Goal: Task Accomplishment & Management: Use online tool/utility

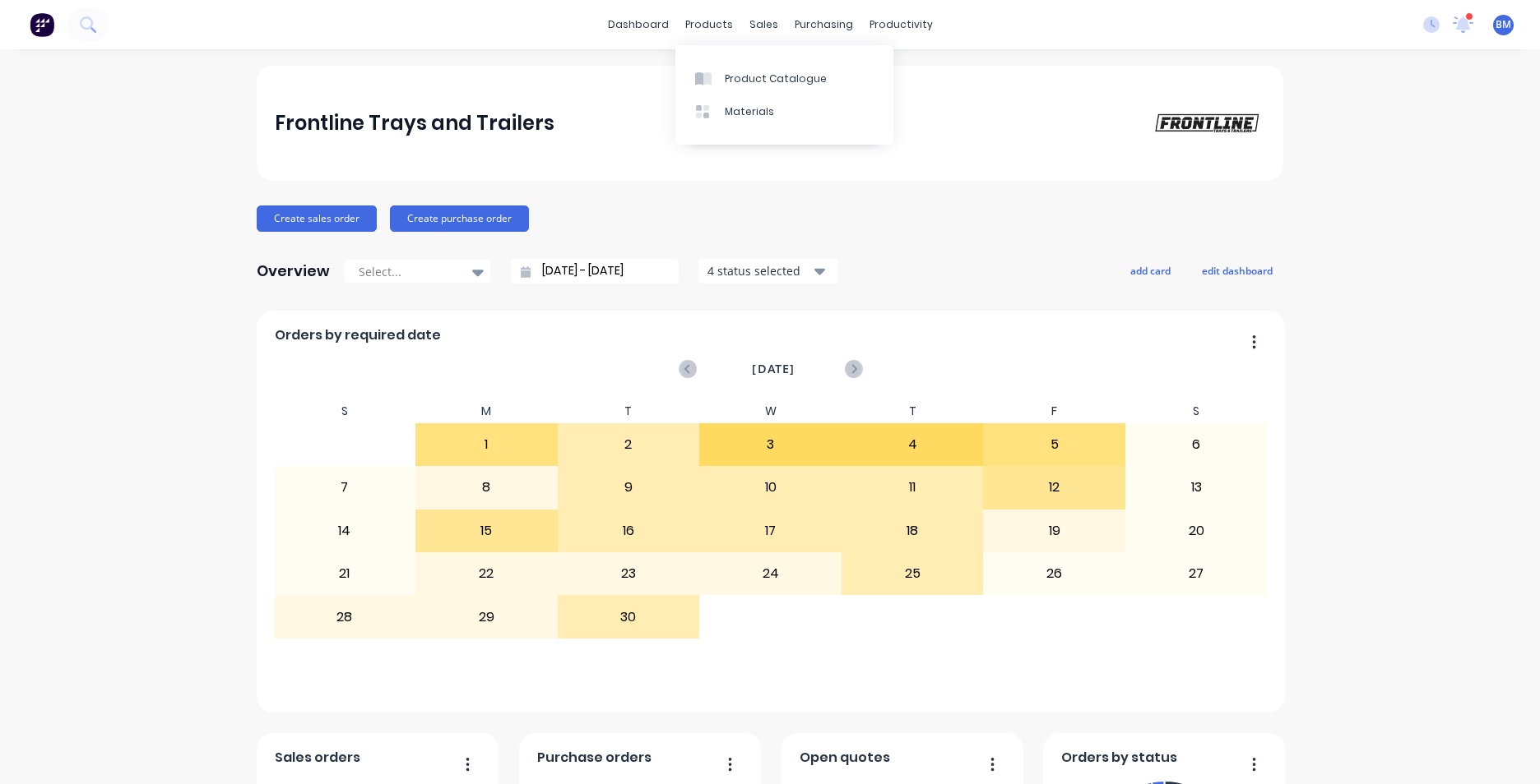
click at [838, 11] on div "dashboard products sales purchasing productivity dashboard products Product Cat…" at bounding box center [770, 25] width 1540 height 49
click at [904, 21] on div "productivity" at bounding box center [901, 25] width 80 height 25
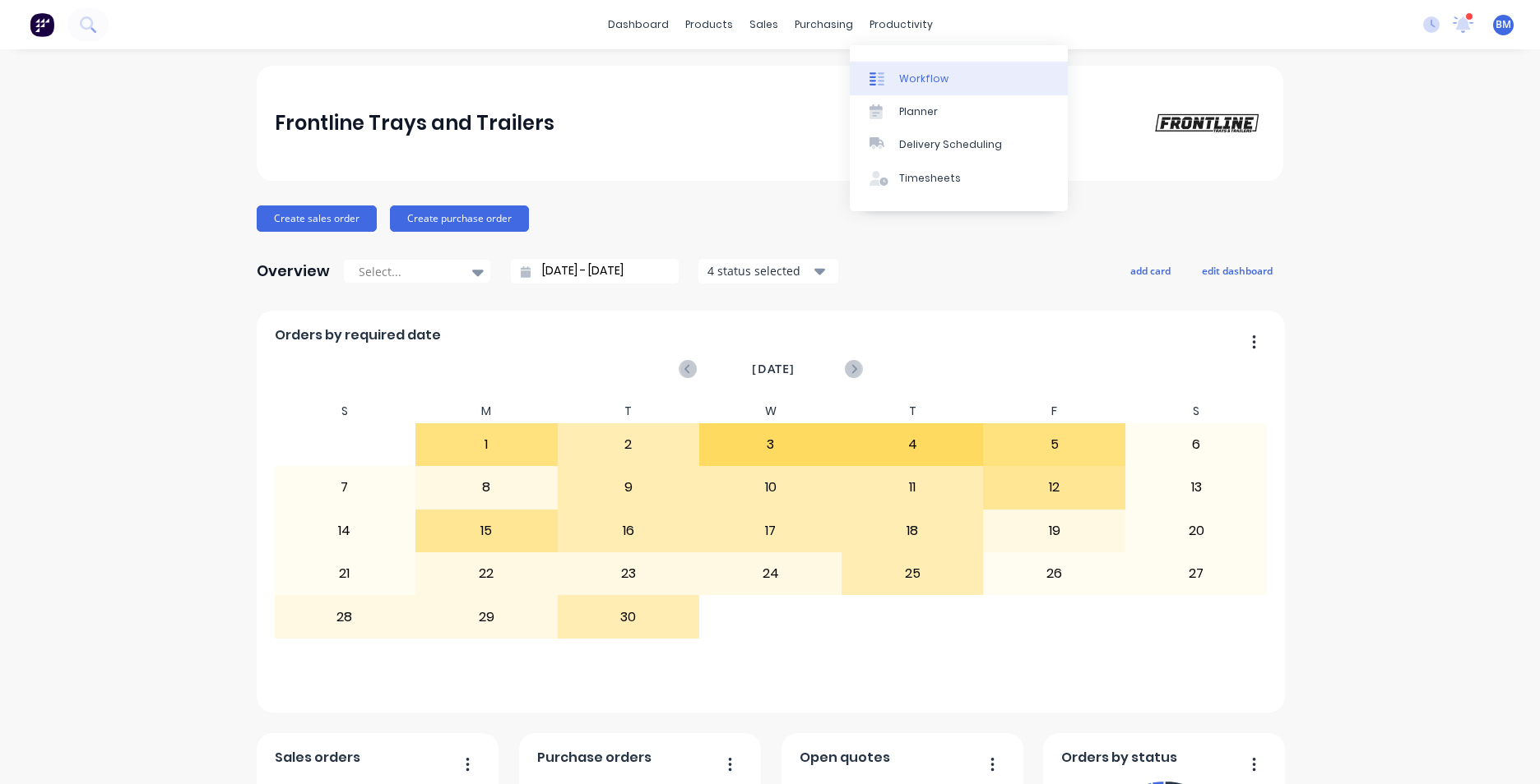
click at [938, 84] on div "Workflow" at bounding box center [923, 79] width 49 height 15
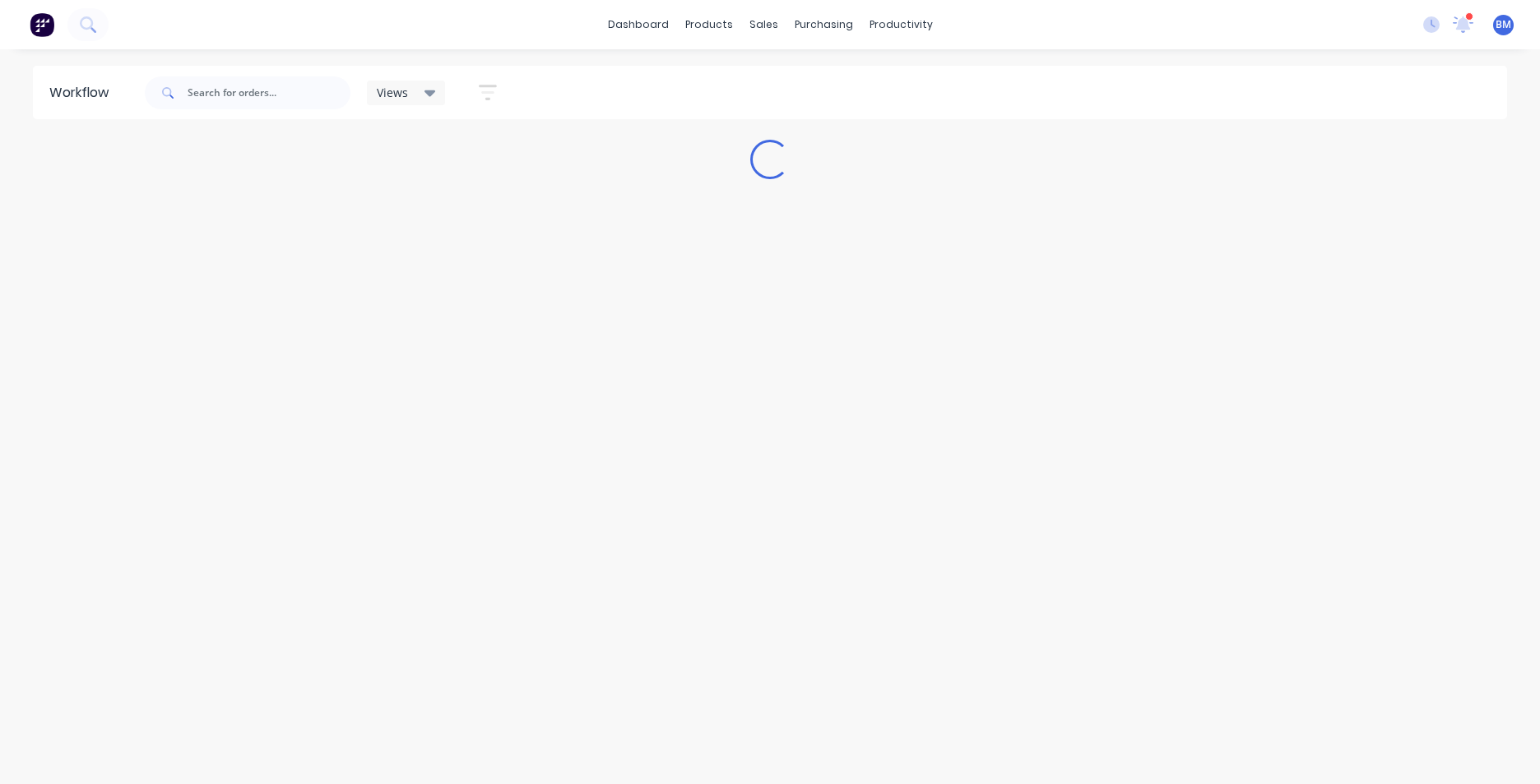
drag, startPoint x: 305, startPoint y: 113, endPoint x: 305, endPoint y: 97, distance: 16.0
click at [305, 107] on div at bounding box center [247, 93] width 206 height 49
click at [305, 97] on input "text" at bounding box center [268, 93] width 163 height 33
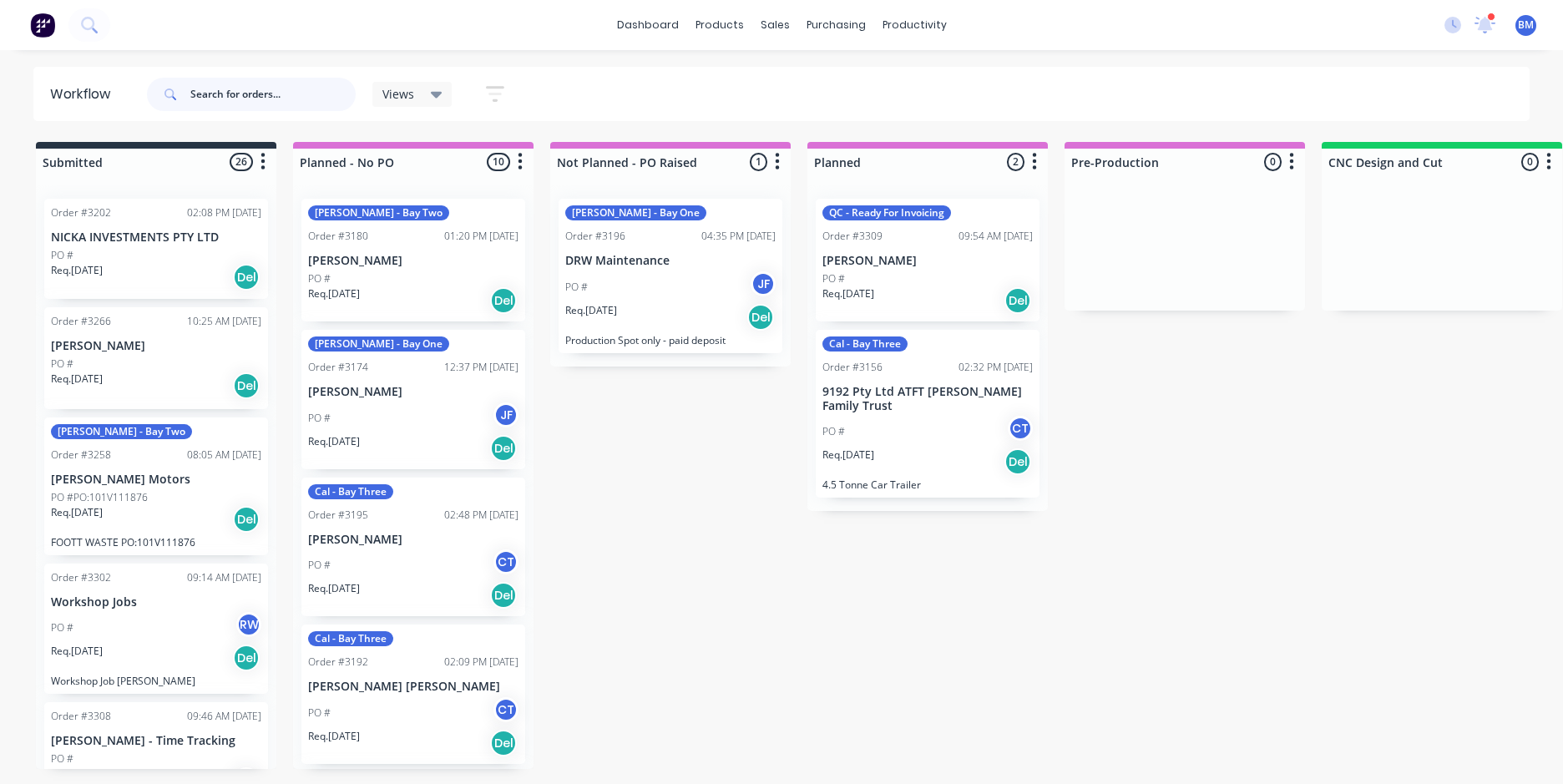
drag, startPoint x: 298, startPoint y: 103, endPoint x: 2, endPoint y: 100, distance: 296.4
click at [2, 104] on div "Workflow Views Save new view None (Default) edit FRONTLINE WORKFLOW edit [PERSO…" at bounding box center [781, 94] width 1563 height 54
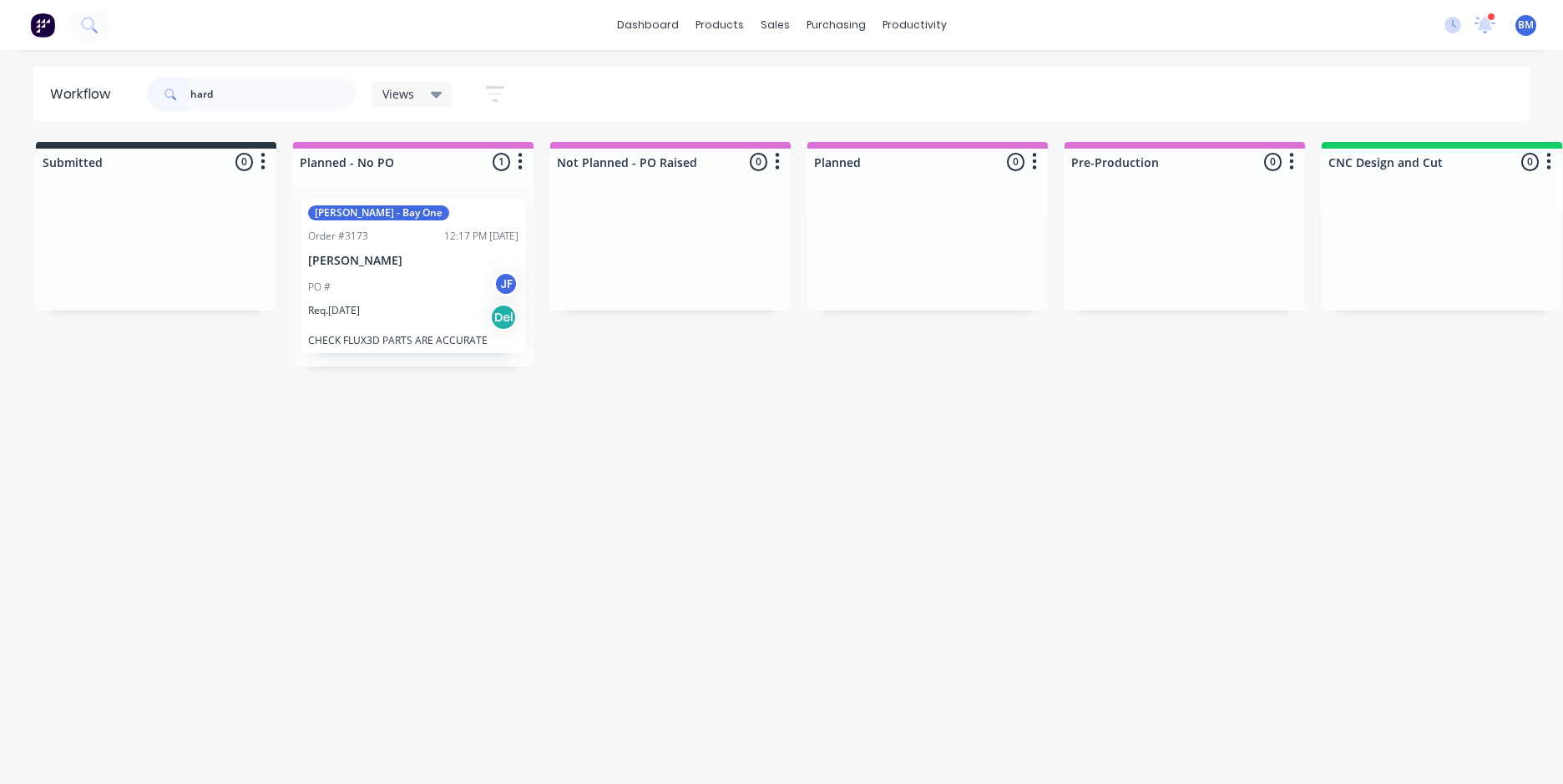
click at [332, 254] on p "[PERSON_NAME]" at bounding box center [413, 261] width 210 height 14
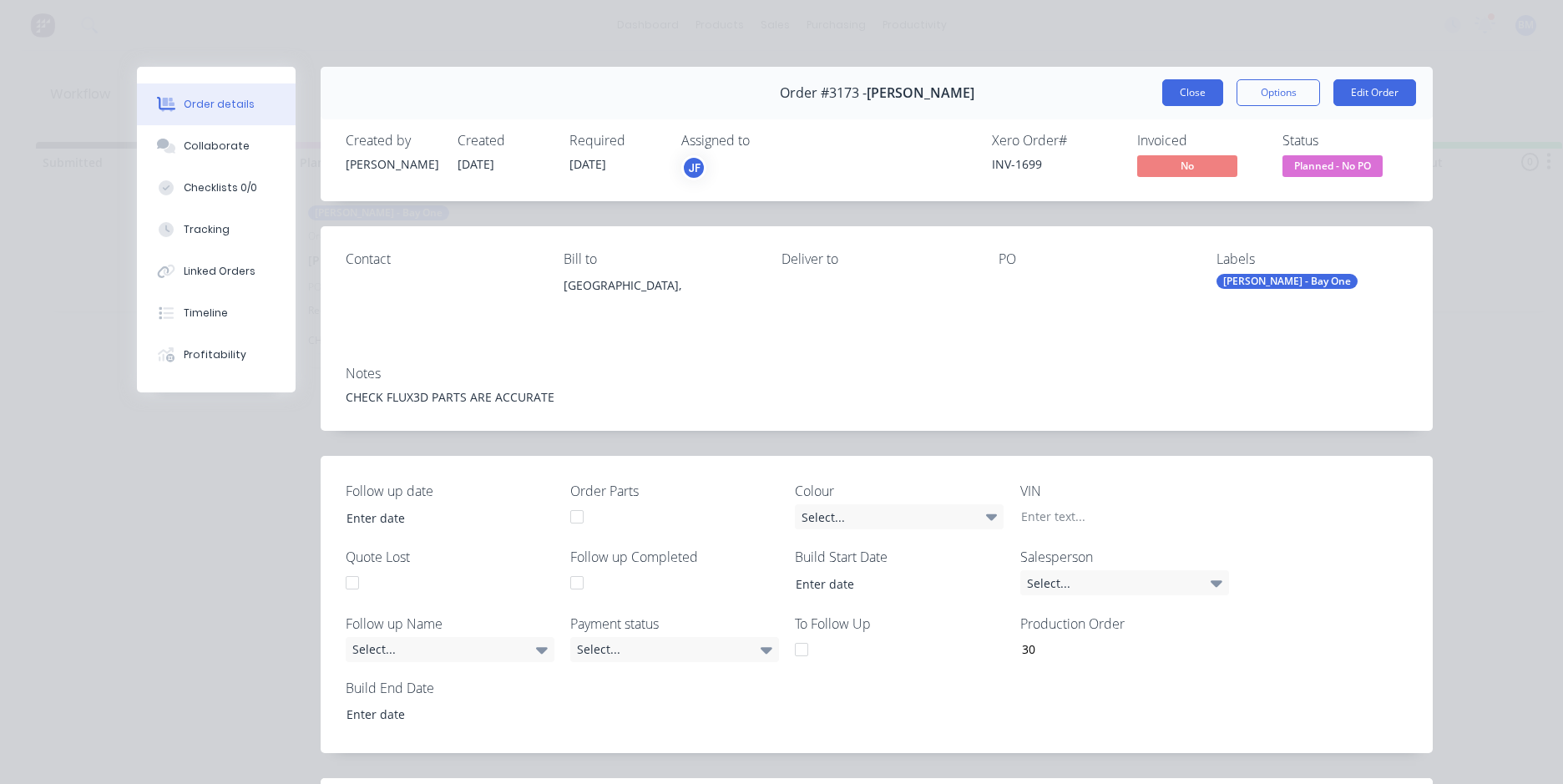
drag, startPoint x: 1203, startPoint y: 90, endPoint x: 1187, endPoint y: 101, distance: 19.2
click at [1201, 90] on button "Close" at bounding box center [1192, 92] width 61 height 27
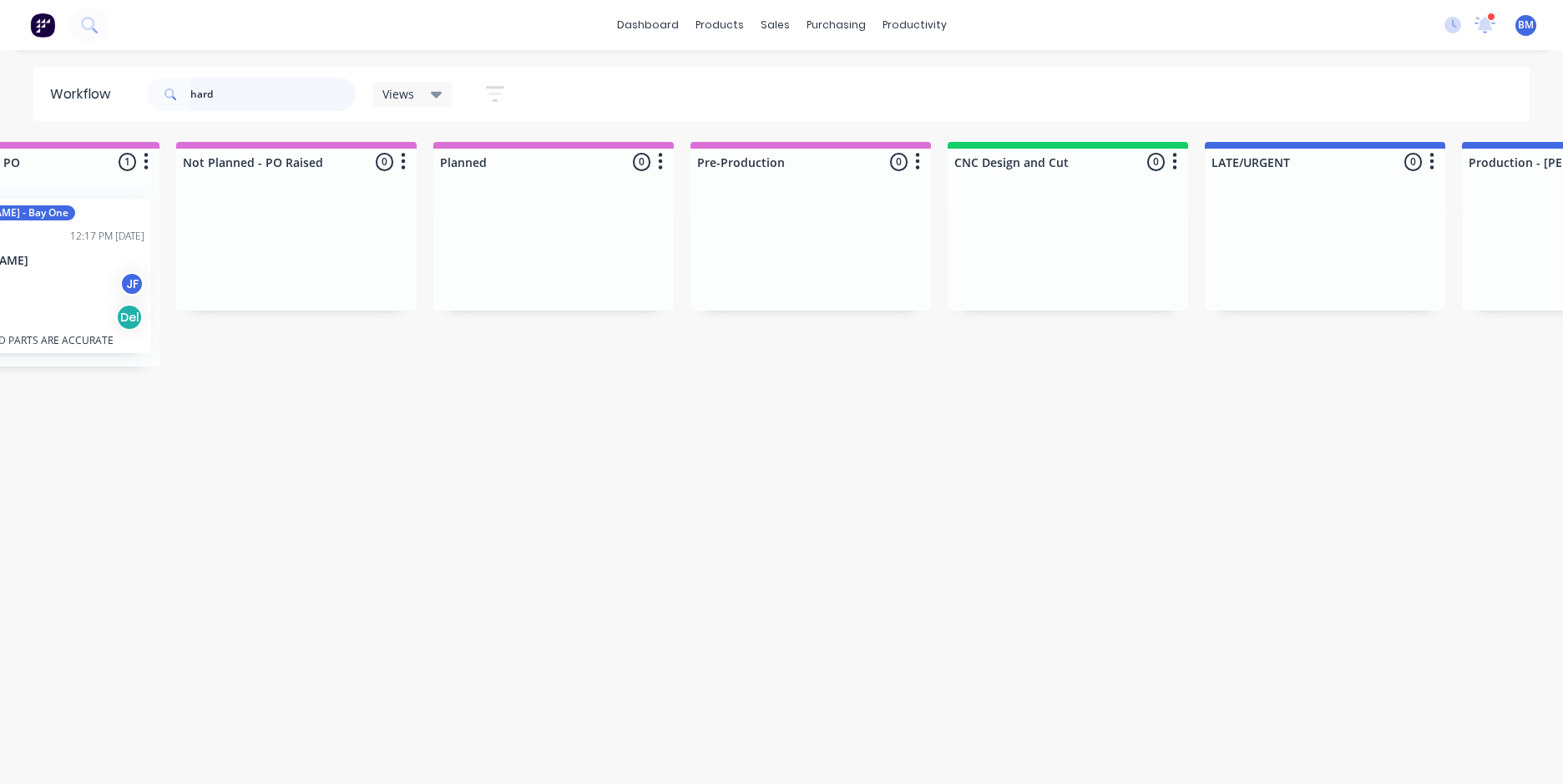
scroll to position [0, 377]
type input "h"
click at [598, 608] on div "Workflow Views Save new view None (Default) edit FRONTLINE WORKFLOW edit [PERSO…" at bounding box center [404, 409] width 1563 height 684
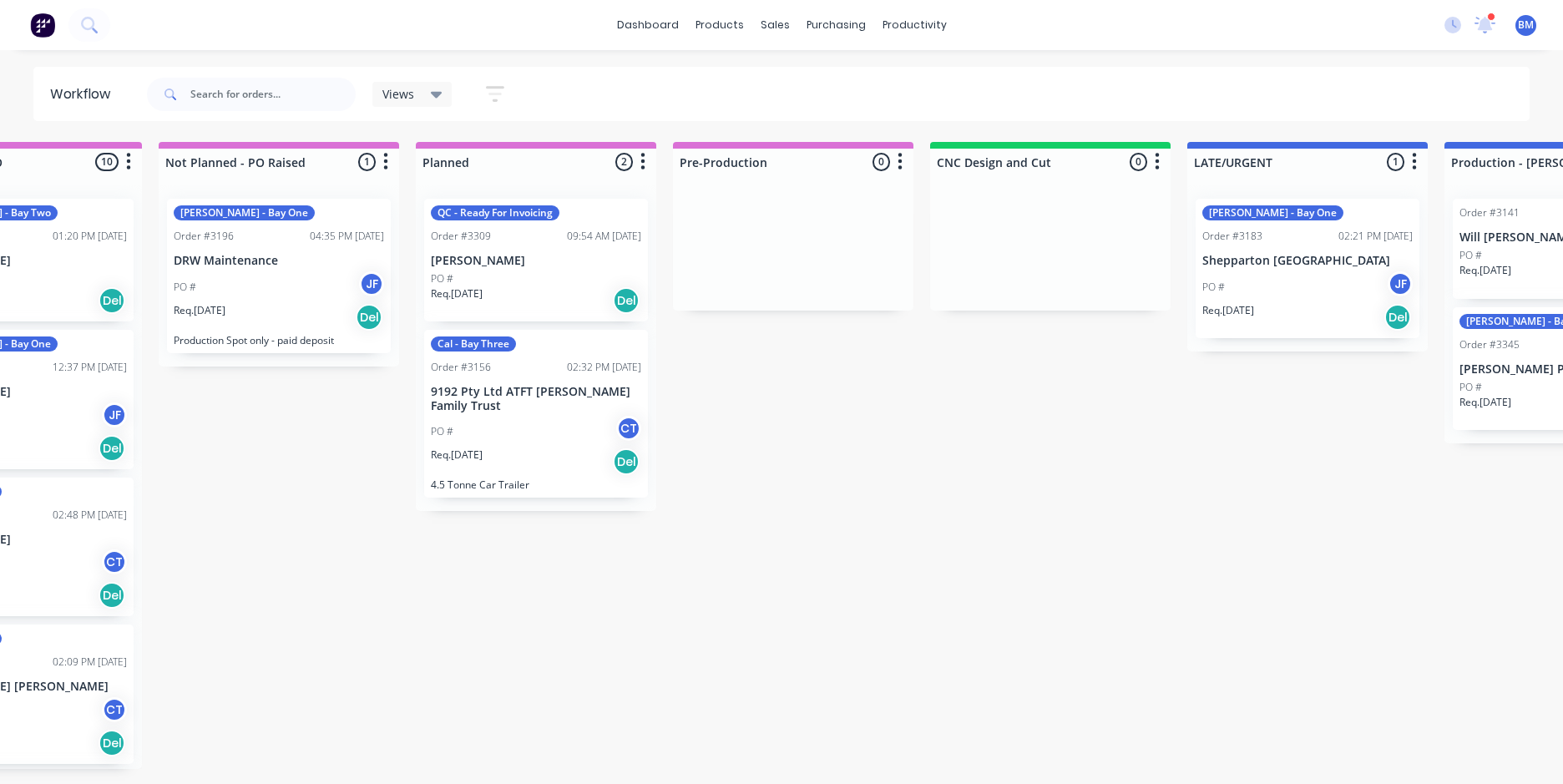
scroll to position [0, 453]
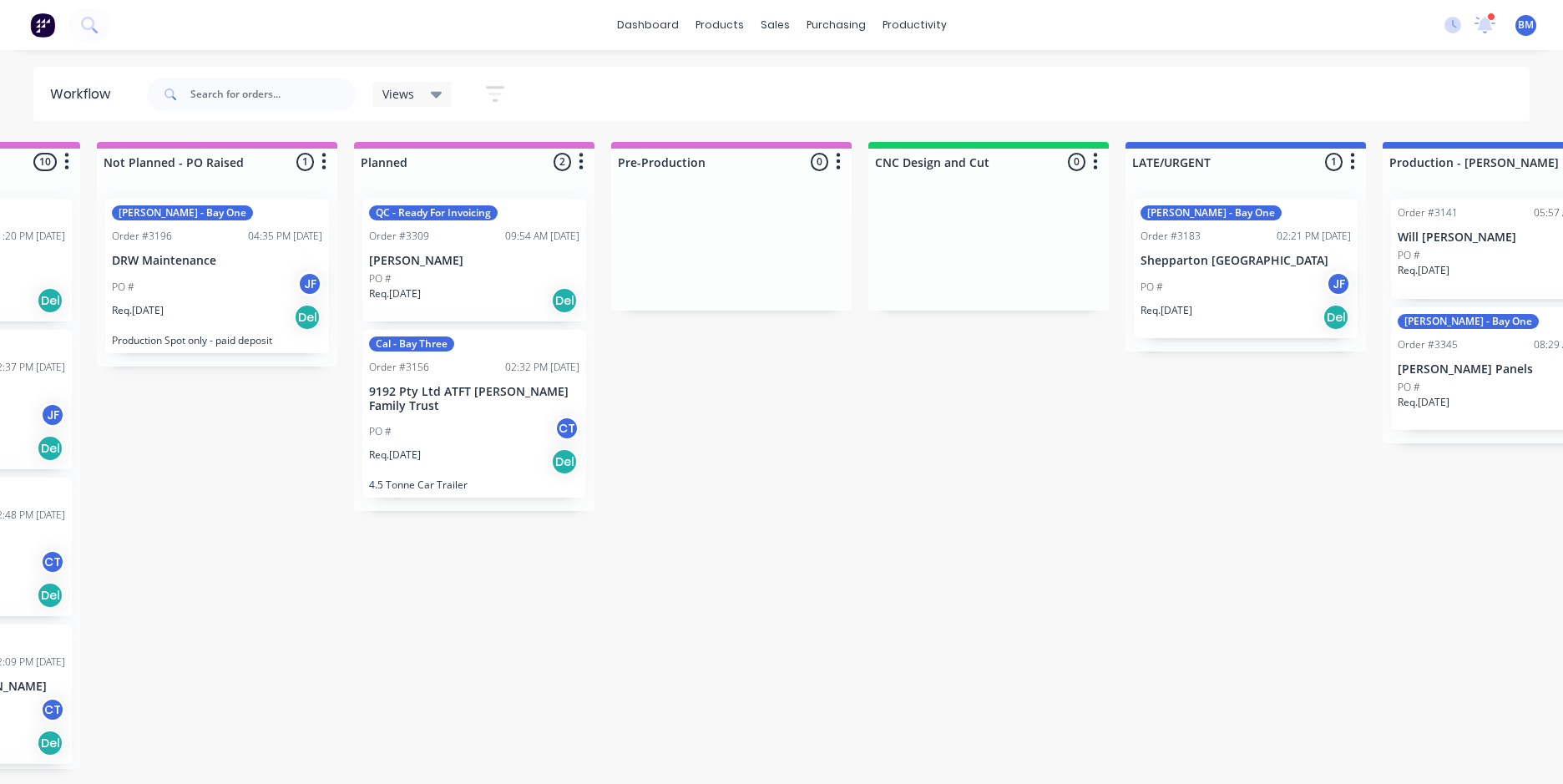
drag, startPoint x: 653, startPoint y: 413, endPoint x: 851, endPoint y: 402, distance: 198.2
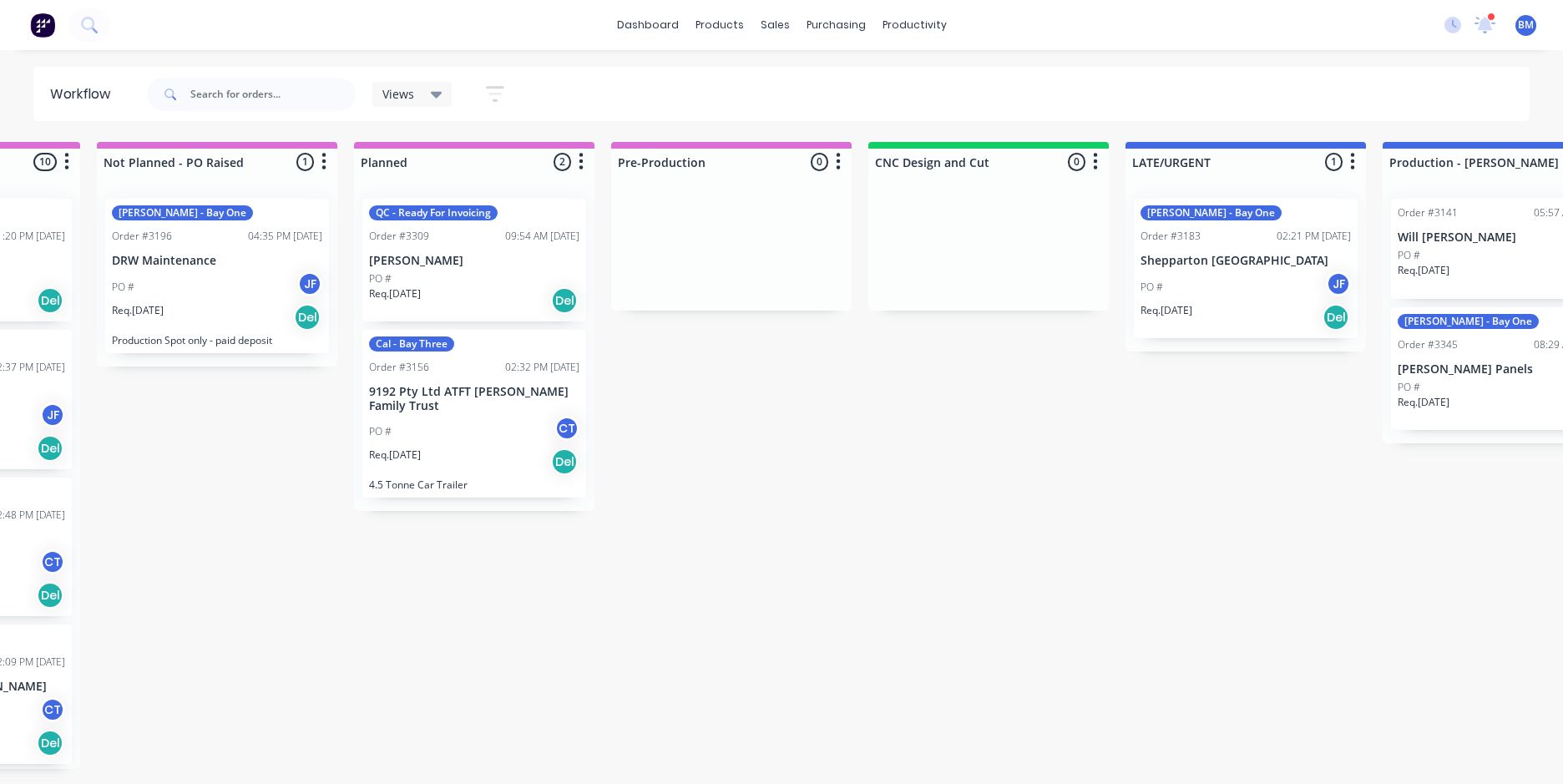
drag, startPoint x: 995, startPoint y: 366, endPoint x: 910, endPoint y: 362, distance: 85.2
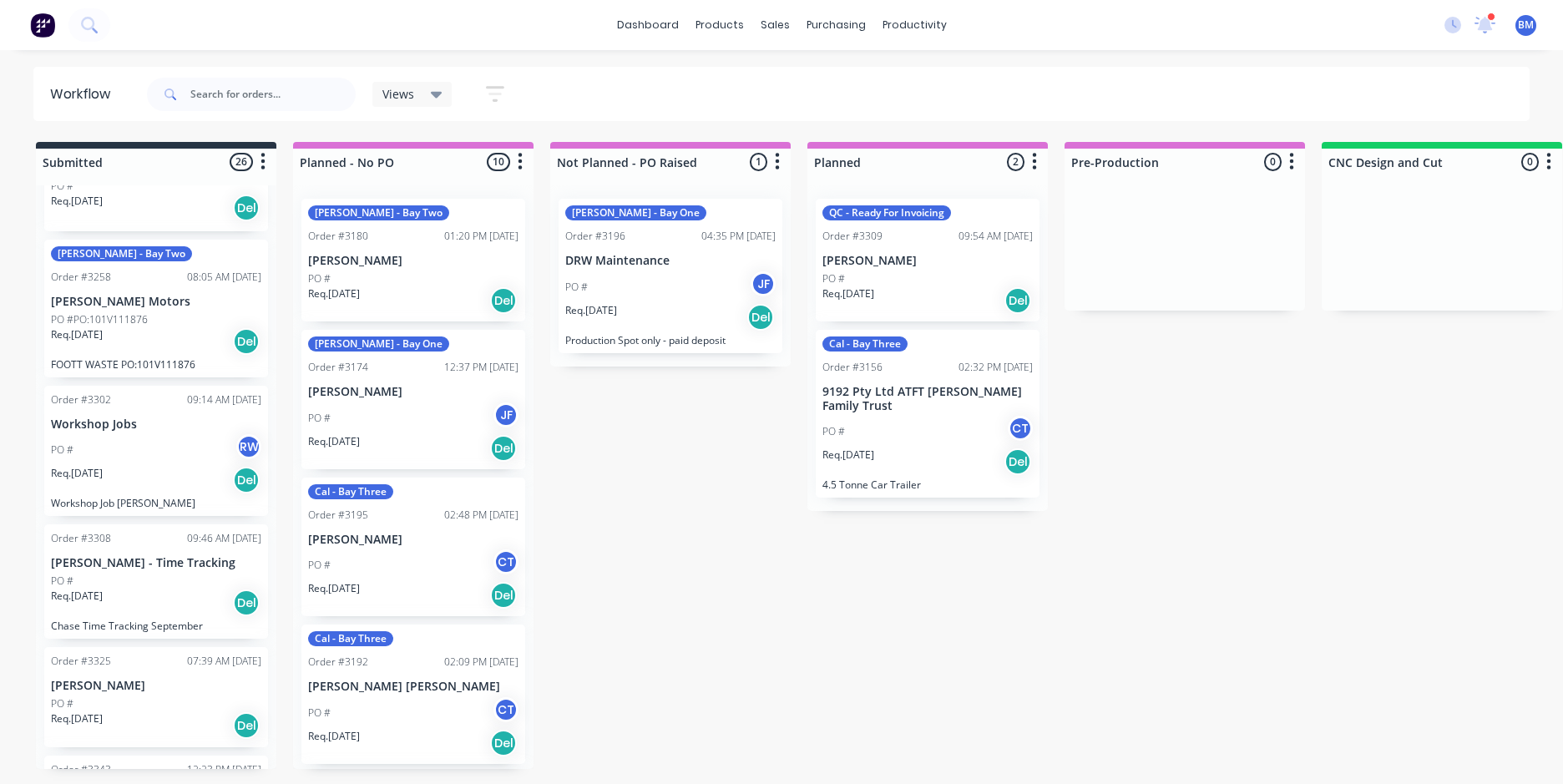
scroll to position [0, 0]
